Goal: Navigation & Orientation: Find specific page/section

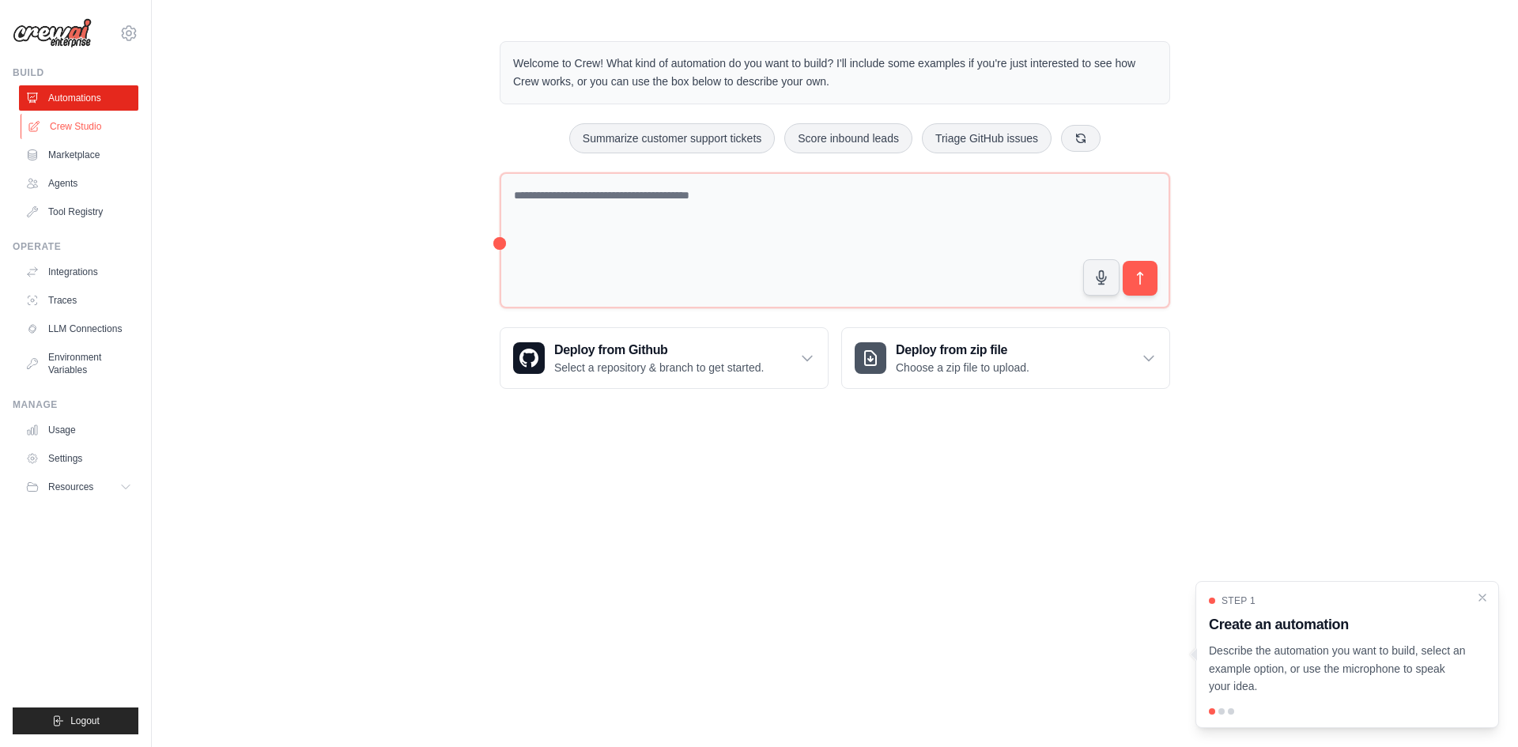
click at [67, 119] on link "Crew Studio" at bounding box center [80, 126] width 119 height 25
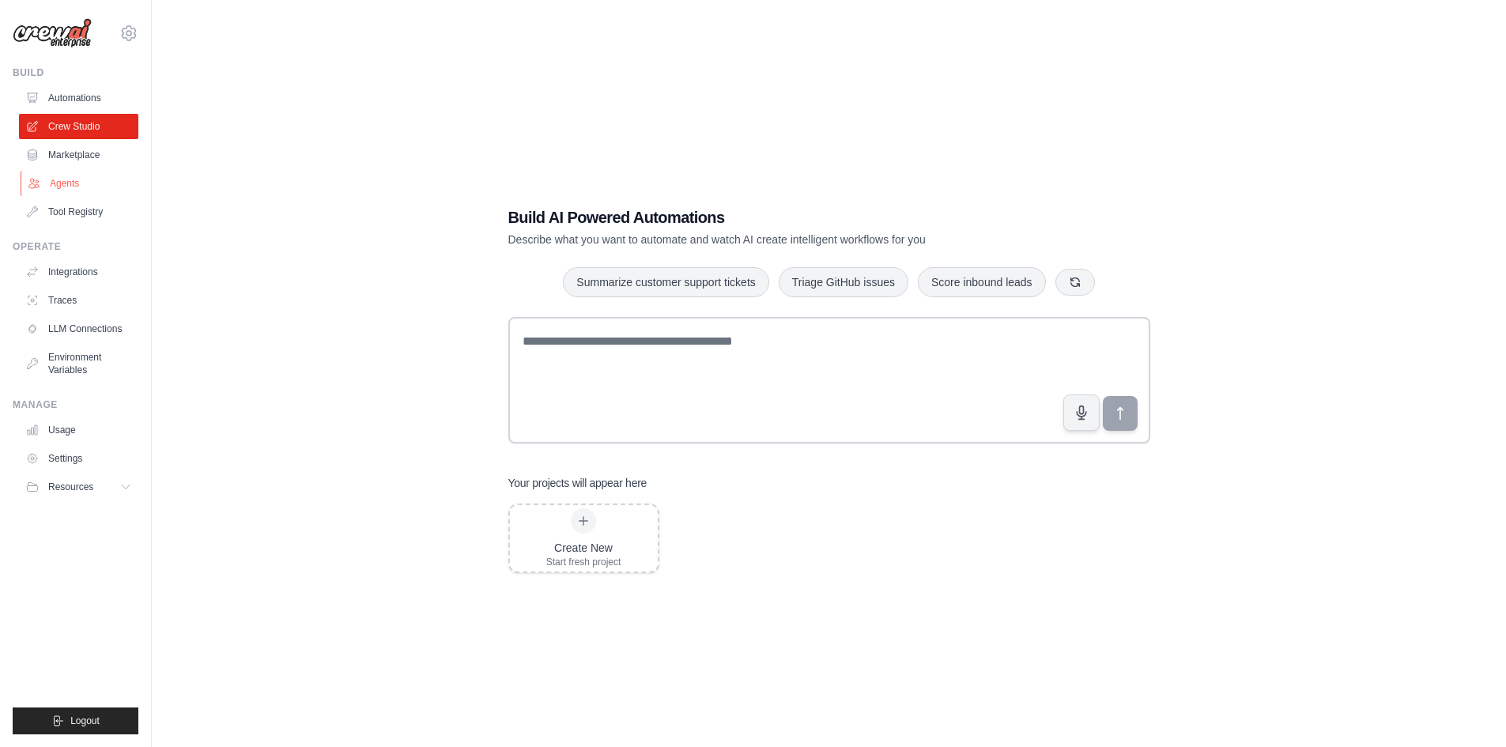
click at [61, 189] on link "Agents" at bounding box center [80, 183] width 119 height 25
